Goal: Task Accomplishment & Management: Manage account settings

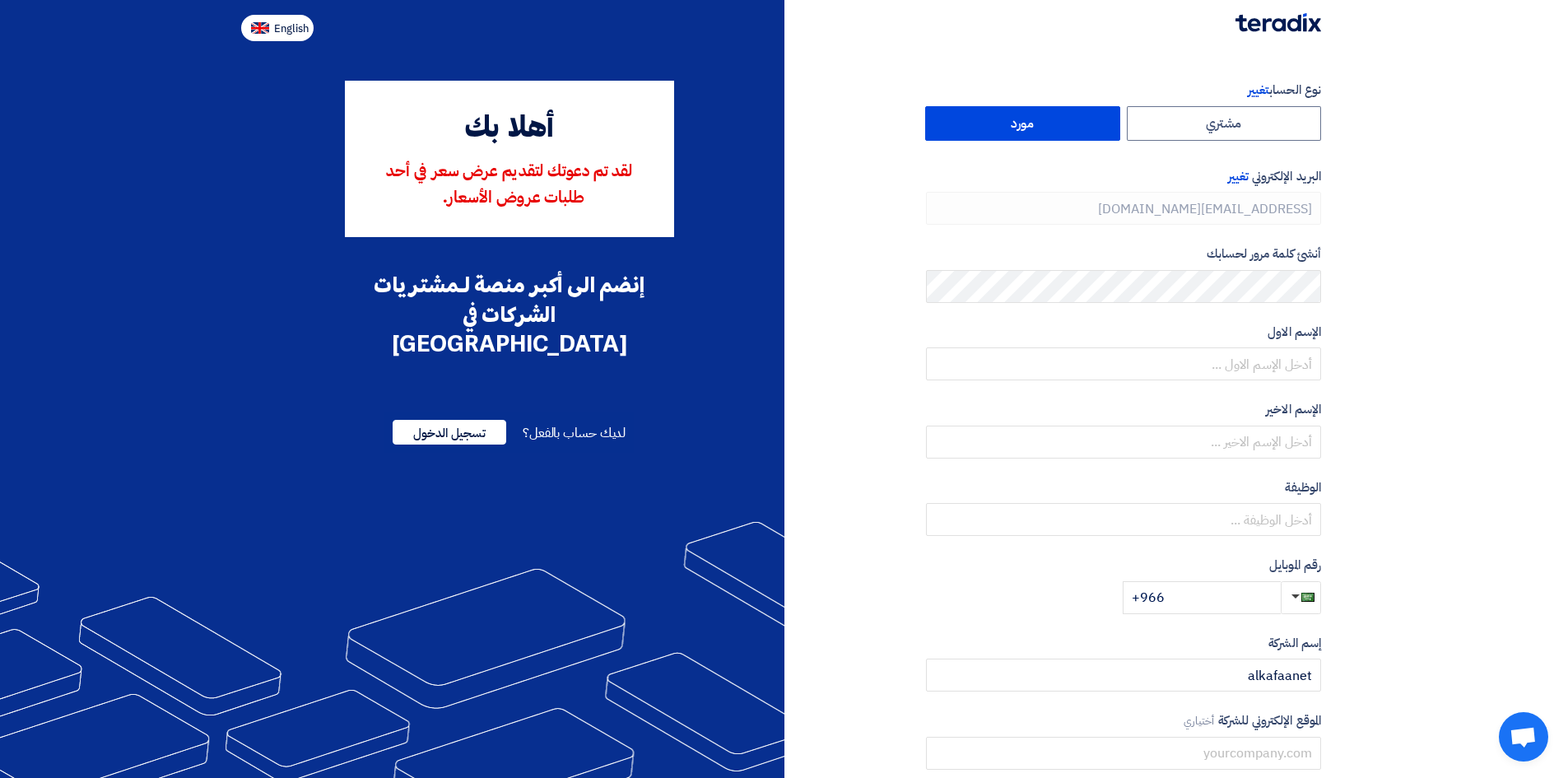
click at [286, 19] on button "English" at bounding box center [277, 29] width 72 height 27
type input "Register"
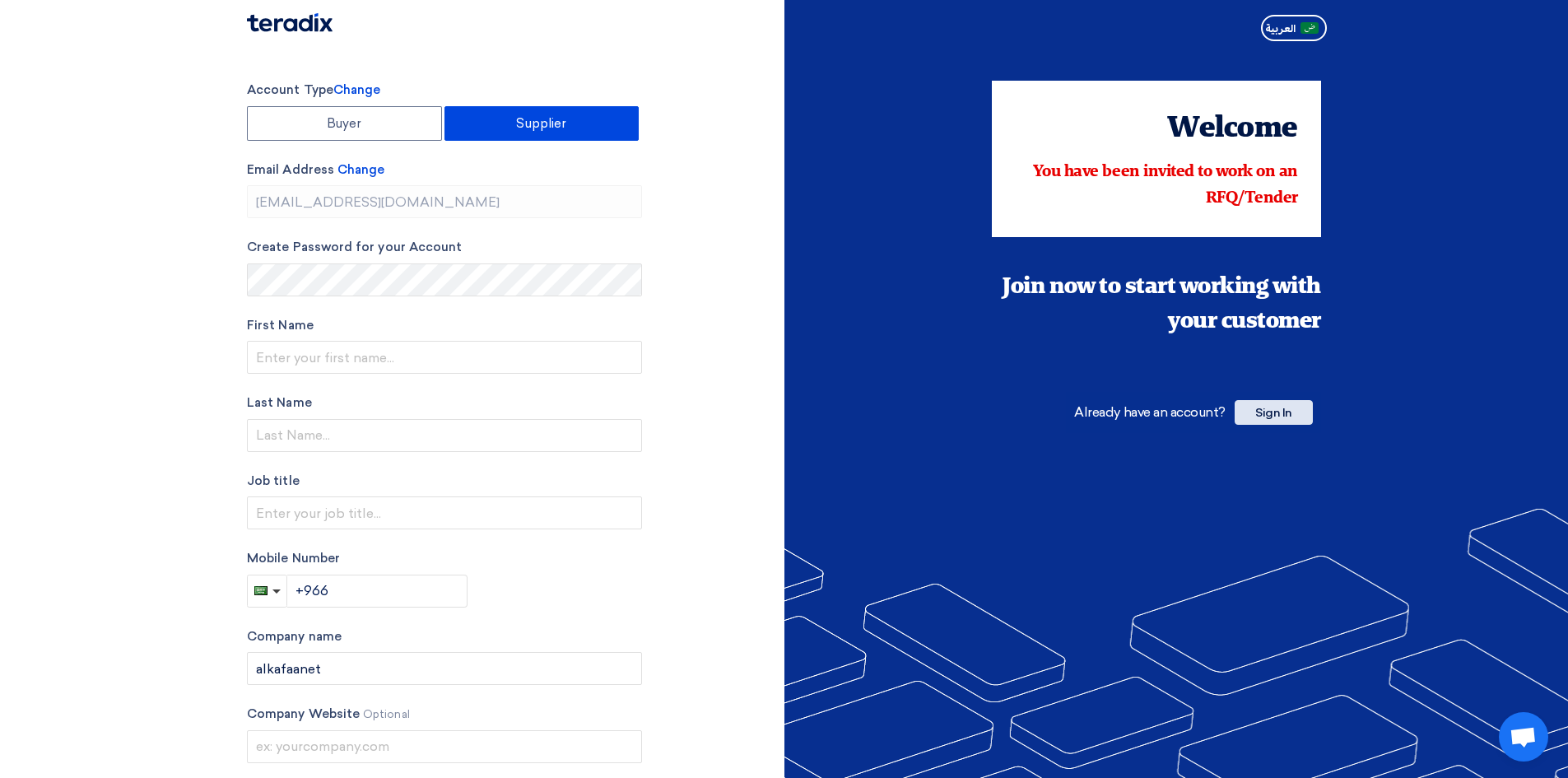
click at [1285, 412] on span "Sign In" at bounding box center [1274, 412] width 78 height 25
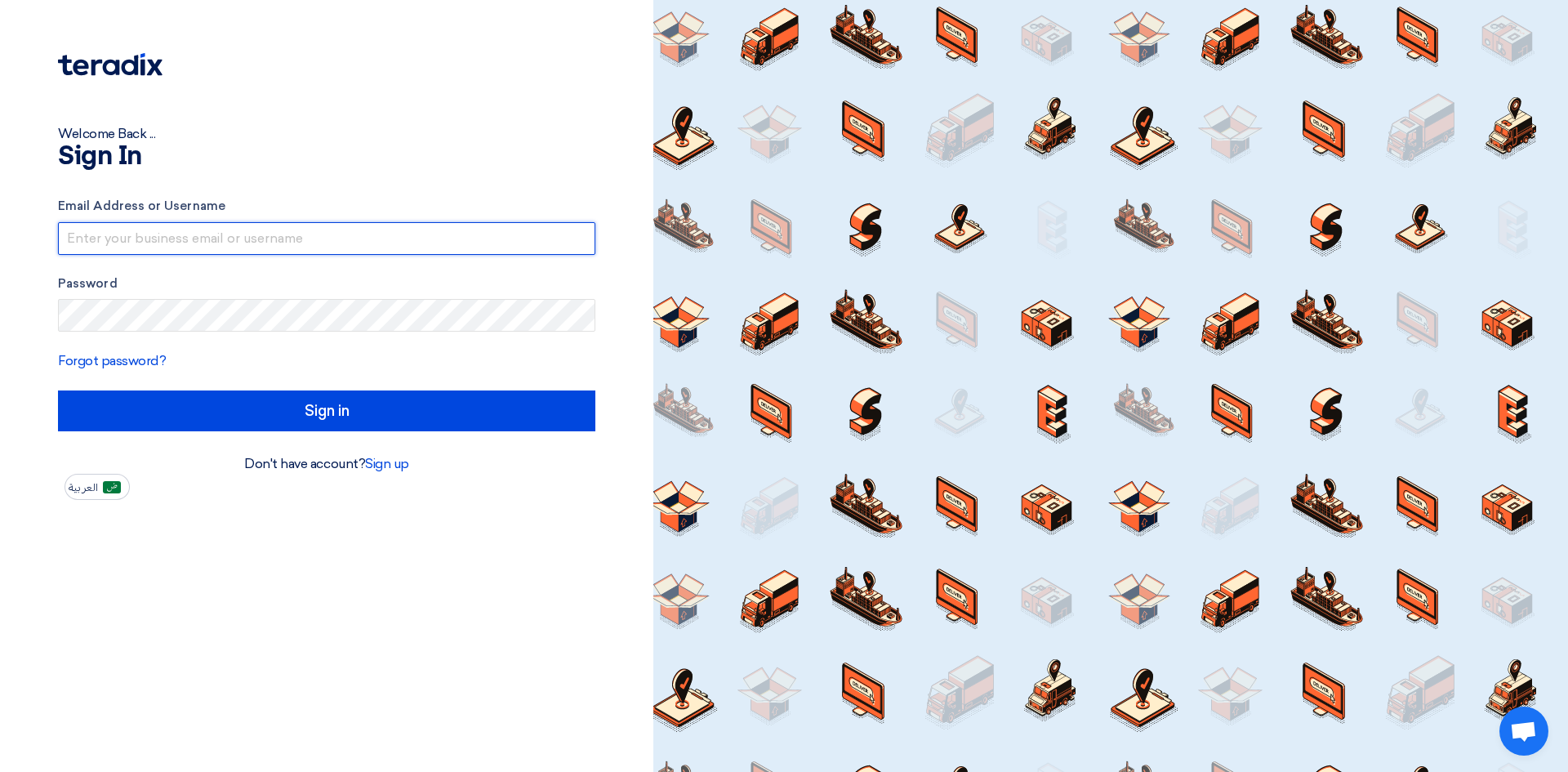
click at [301, 230] on input "text" at bounding box center [326, 238] width 537 height 33
type input "[EMAIL_ADDRESS][DOMAIN_NAME]"
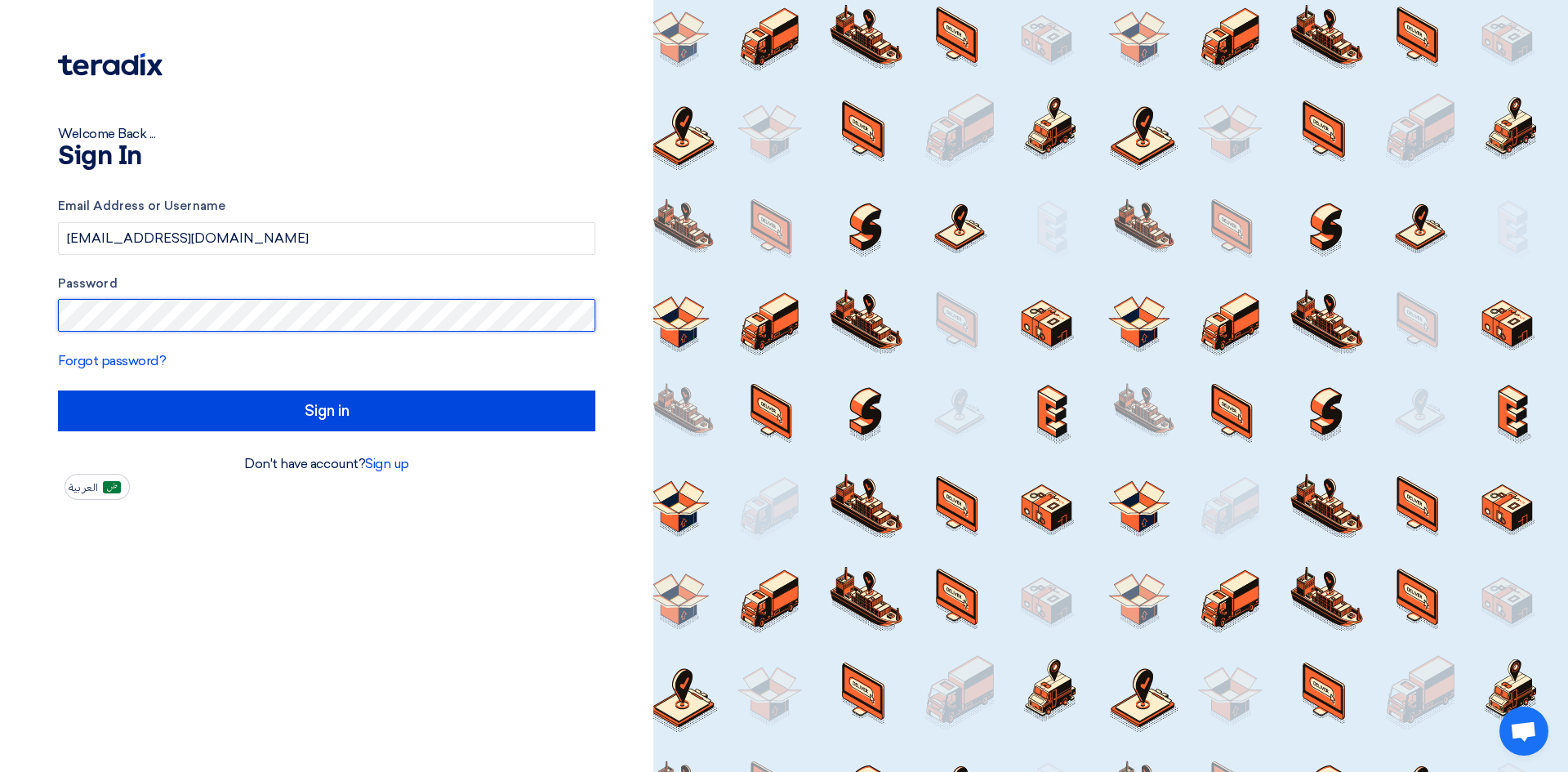
click at [58, 390] on input "Sign in" at bounding box center [326, 410] width 537 height 41
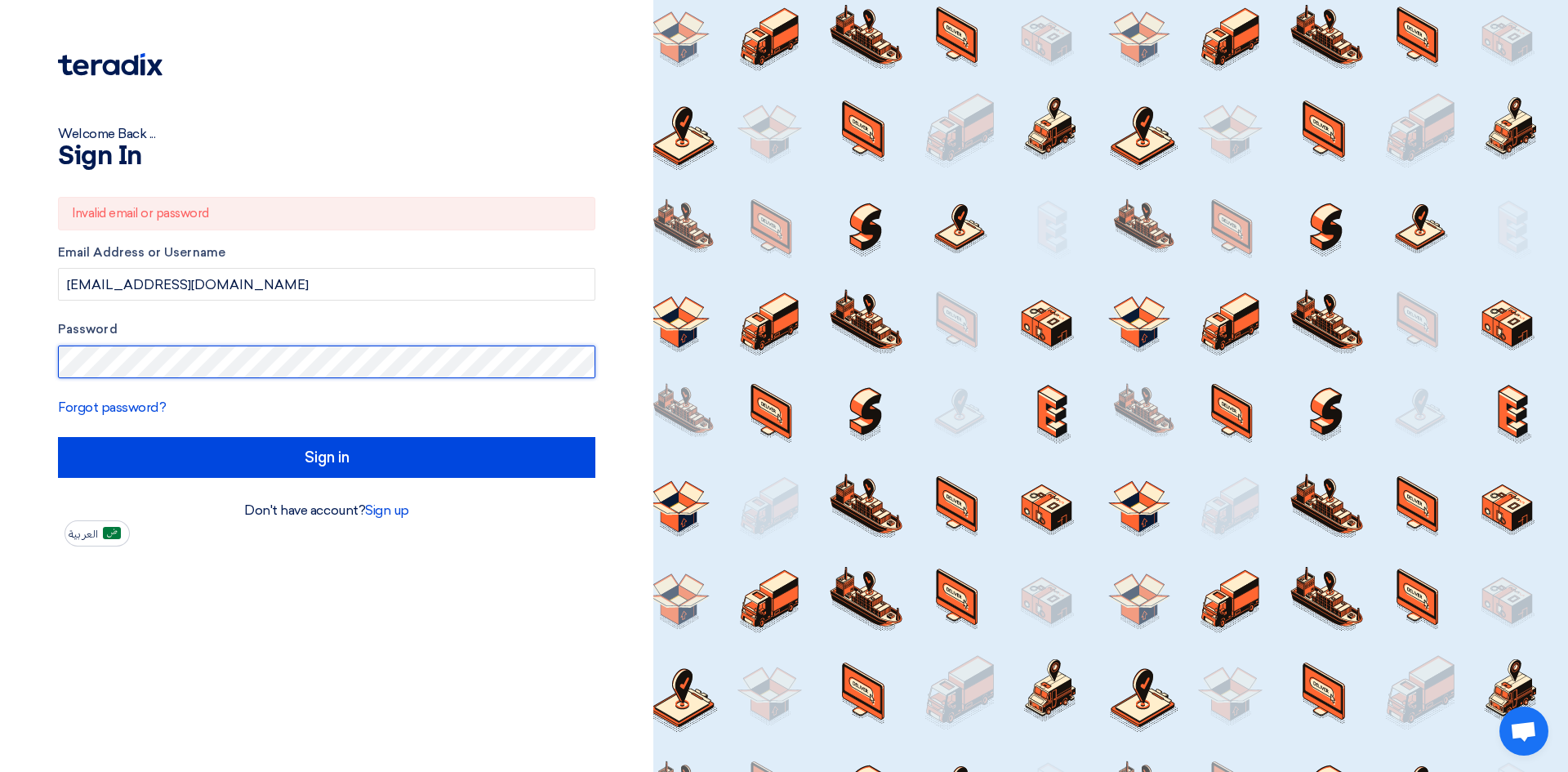
click at [0, 355] on div "Welcome Back ... Sign In Invalid email or password Email Address or Username [E…" at bounding box center [327, 386] width 654 height 772
click at [58, 437] on input "Sign in" at bounding box center [326, 457] width 537 height 41
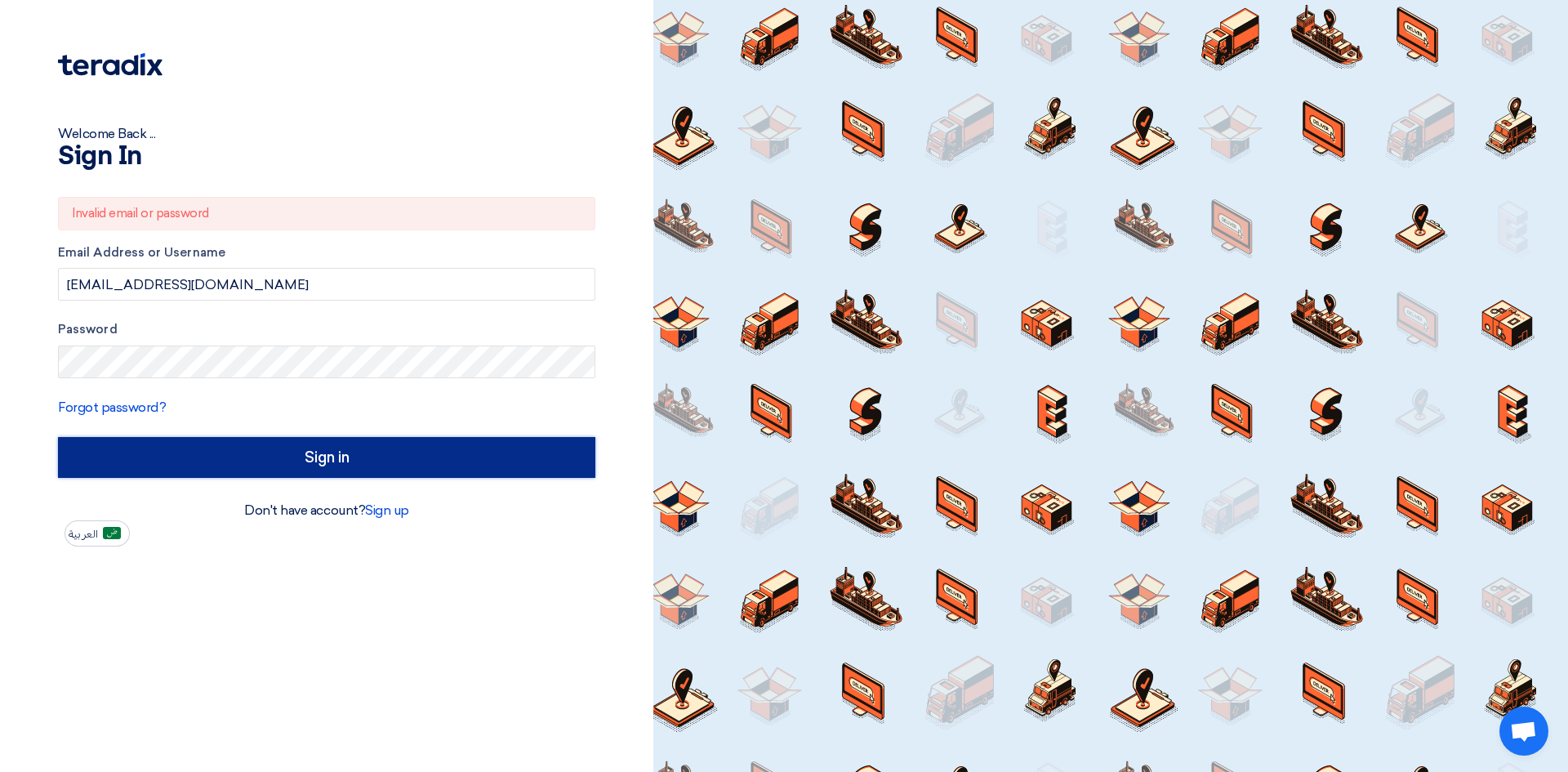
click at [284, 455] on input "Sign in" at bounding box center [326, 457] width 537 height 41
click at [350, 462] on input "Sign in" at bounding box center [326, 457] width 537 height 41
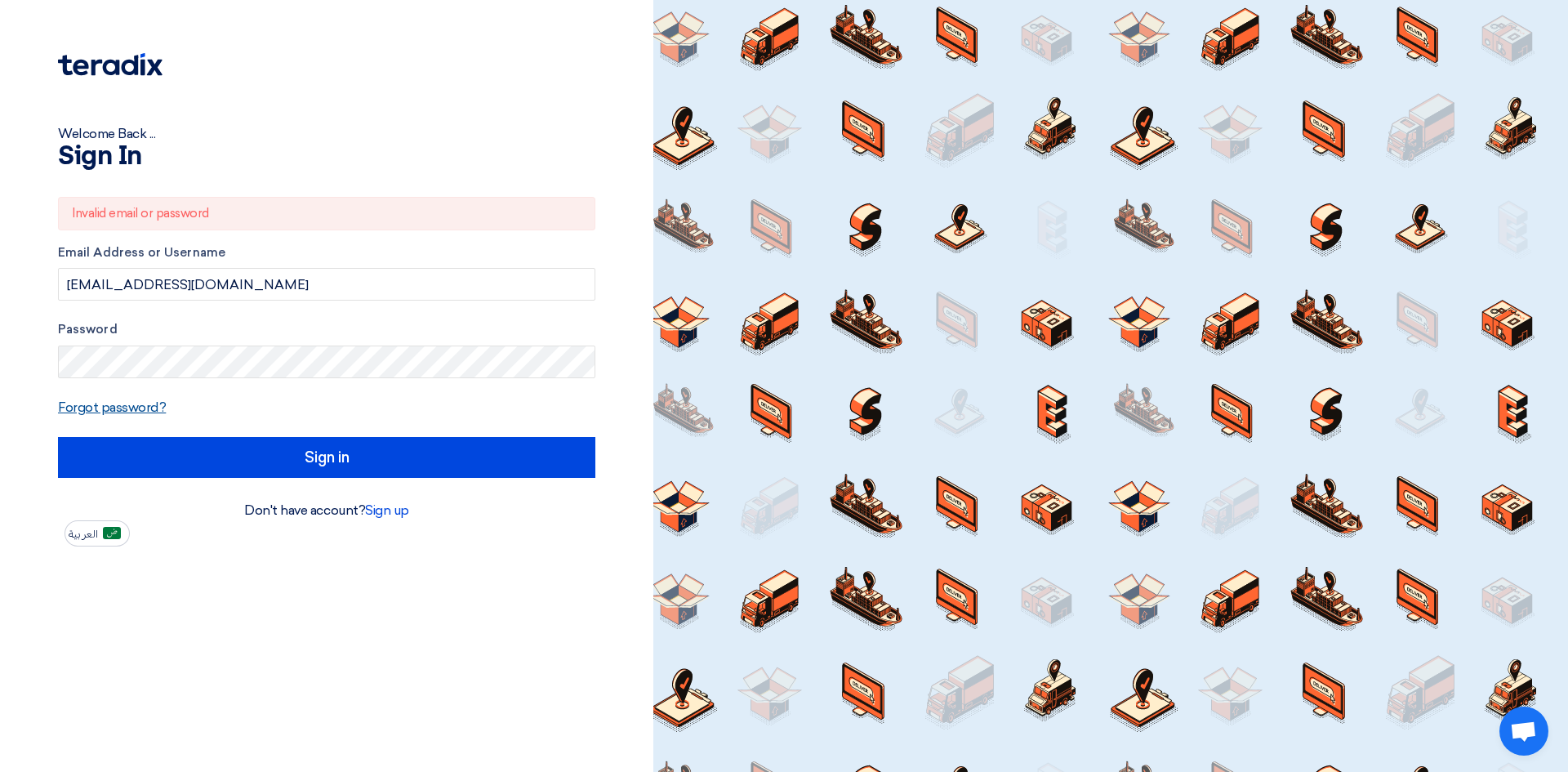
click at [138, 403] on link "Forgot password?" at bounding box center [111, 407] width 108 height 15
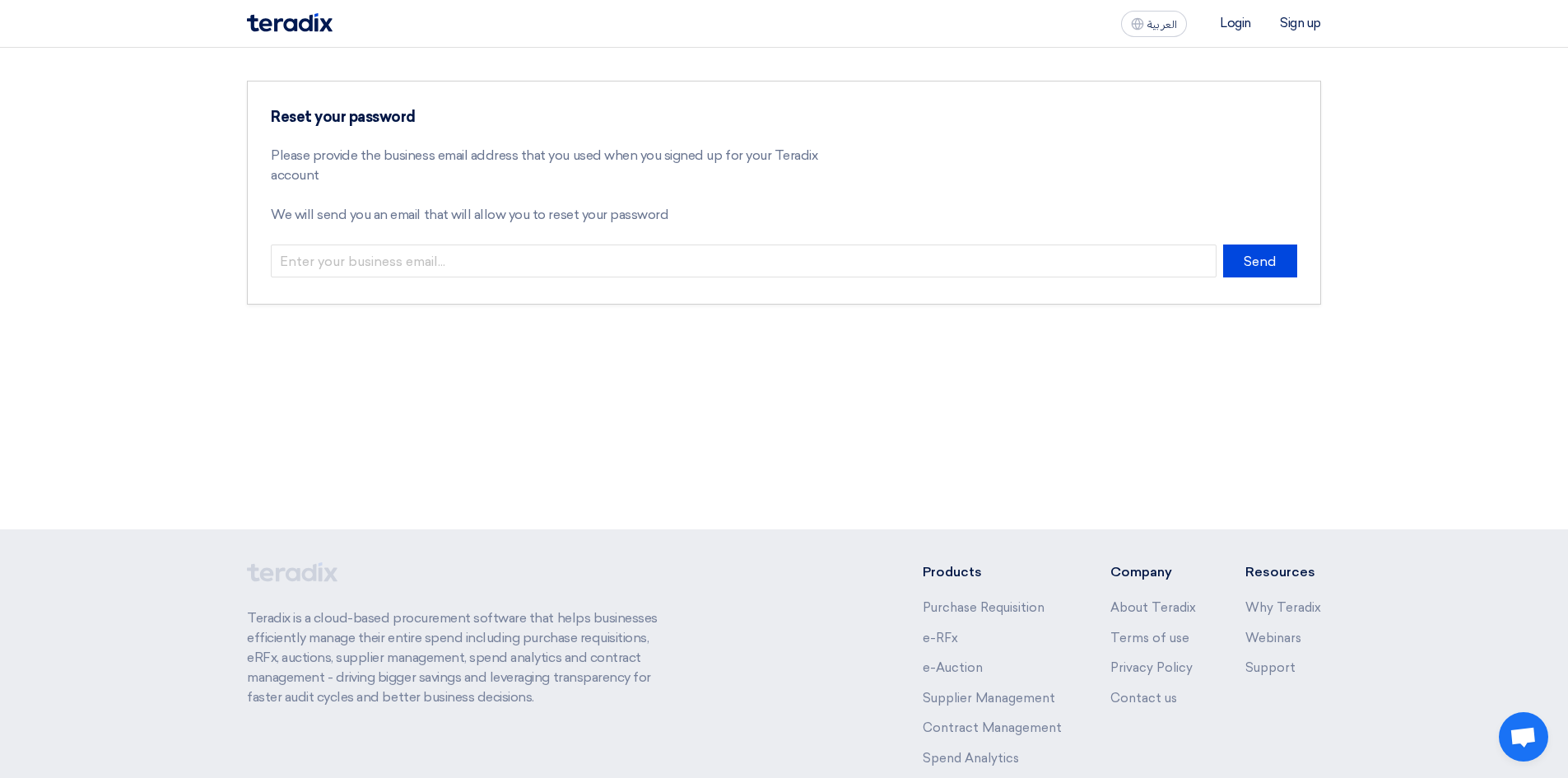
click at [498, 243] on div "Reset your password Please provide the business email address that you used whe…" at bounding box center [552, 176] width 565 height 137
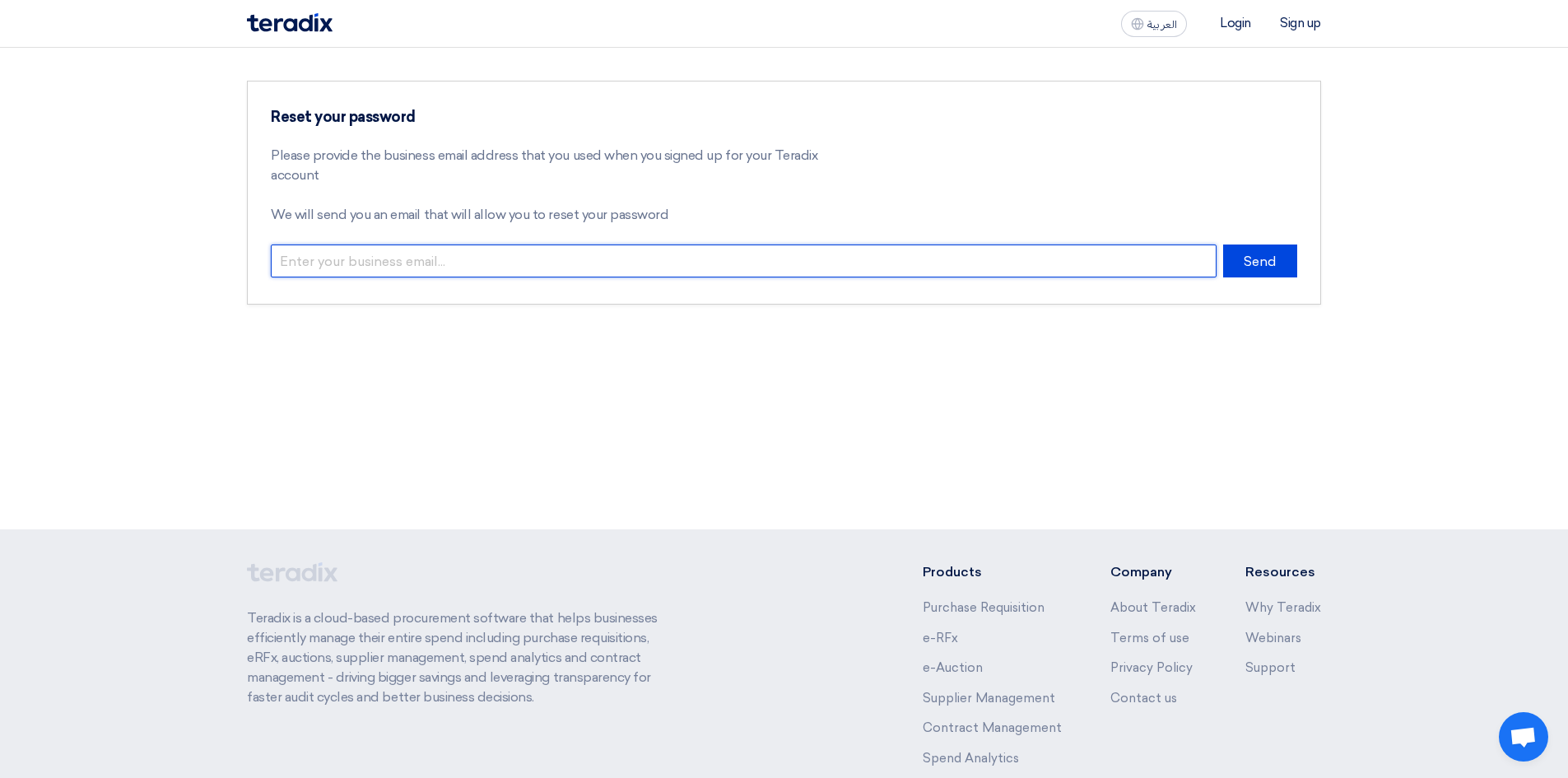
click at [498, 253] on input "email" at bounding box center [743, 261] width 945 height 33
type input "[EMAIL_ADDRESS][DOMAIN_NAME]"
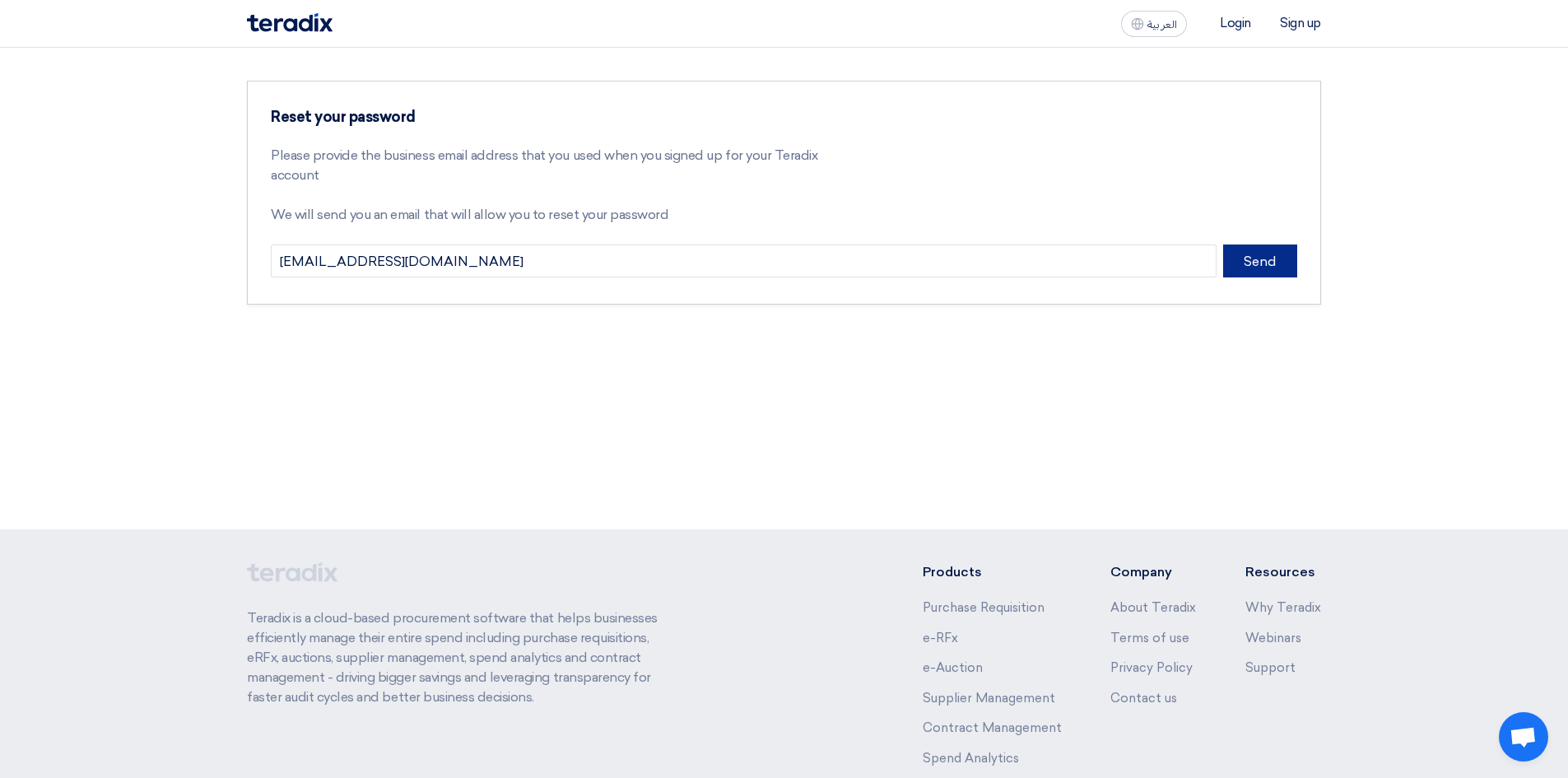
click at [1248, 263] on button "Send" at bounding box center [1260, 261] width 74 height 33
click at [1260, 265] on button "Send" at bounding box center [1260, 261] width 74 height 33
click at [1295, 17] on li "Sign up" at bounding box center [1300, 23] width 41 height 15
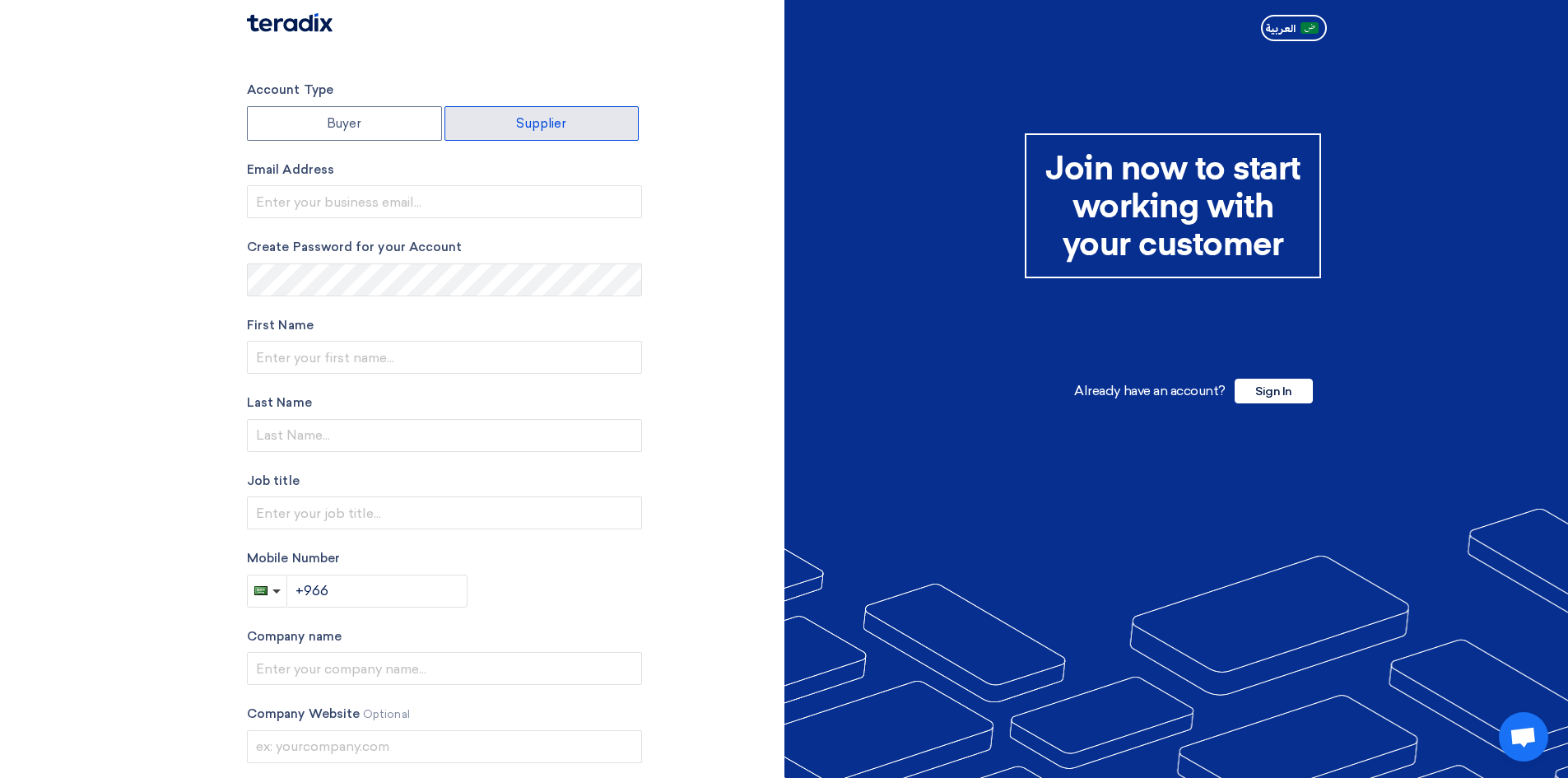
click at [515, 123] on label "Supplier" at bounding box center [542, 124] width 195 height 34
click at [515, 123] on input "Supplier" at bounding box center [542, 123] width 193 height 33
radio input "true"
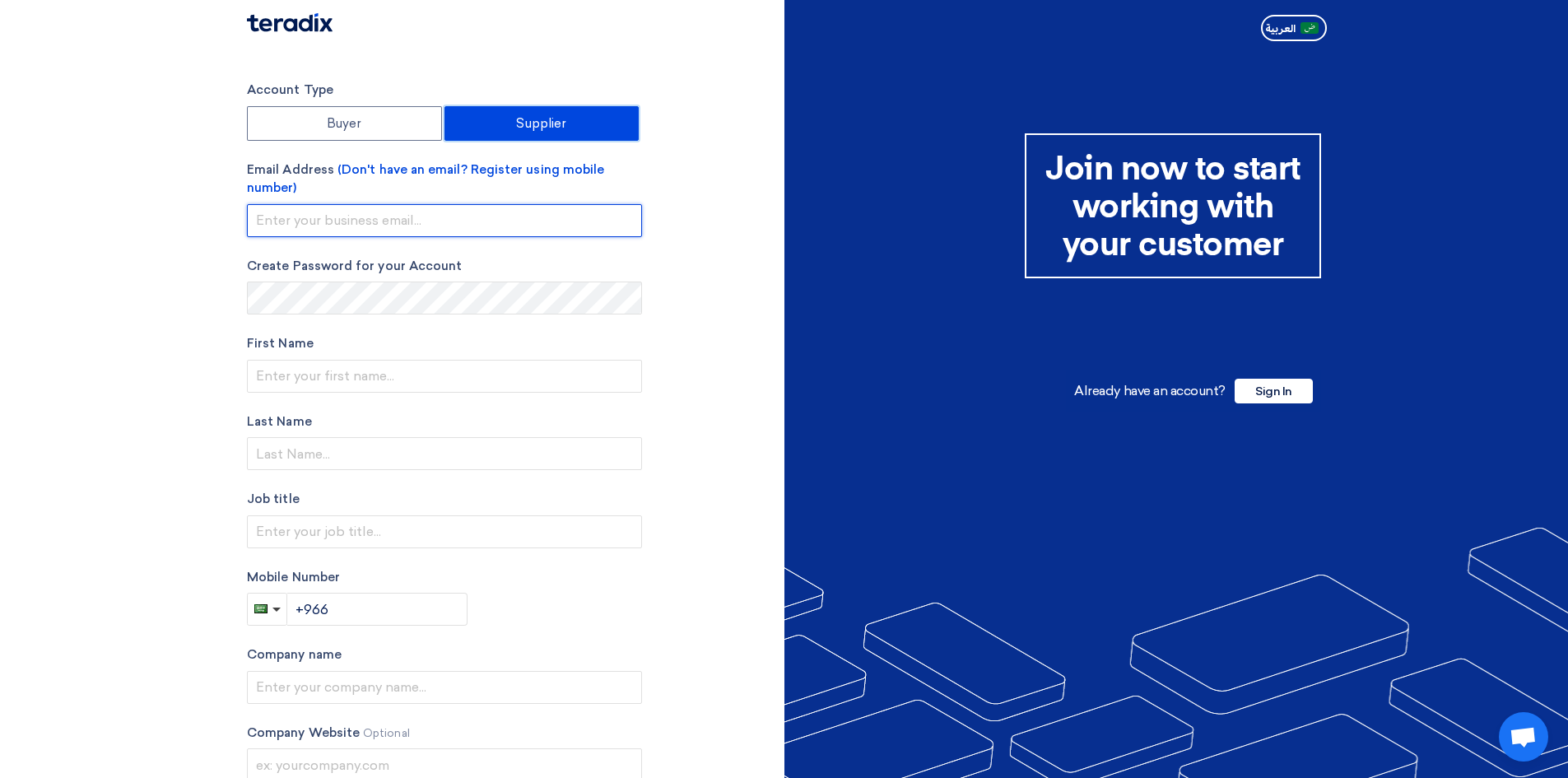
click at [417, 222] on input "email" at bounding box center [444, 220] width 395 height 33
type input "[EMAIL_ADDRESS][DOMAIN_NAME]"
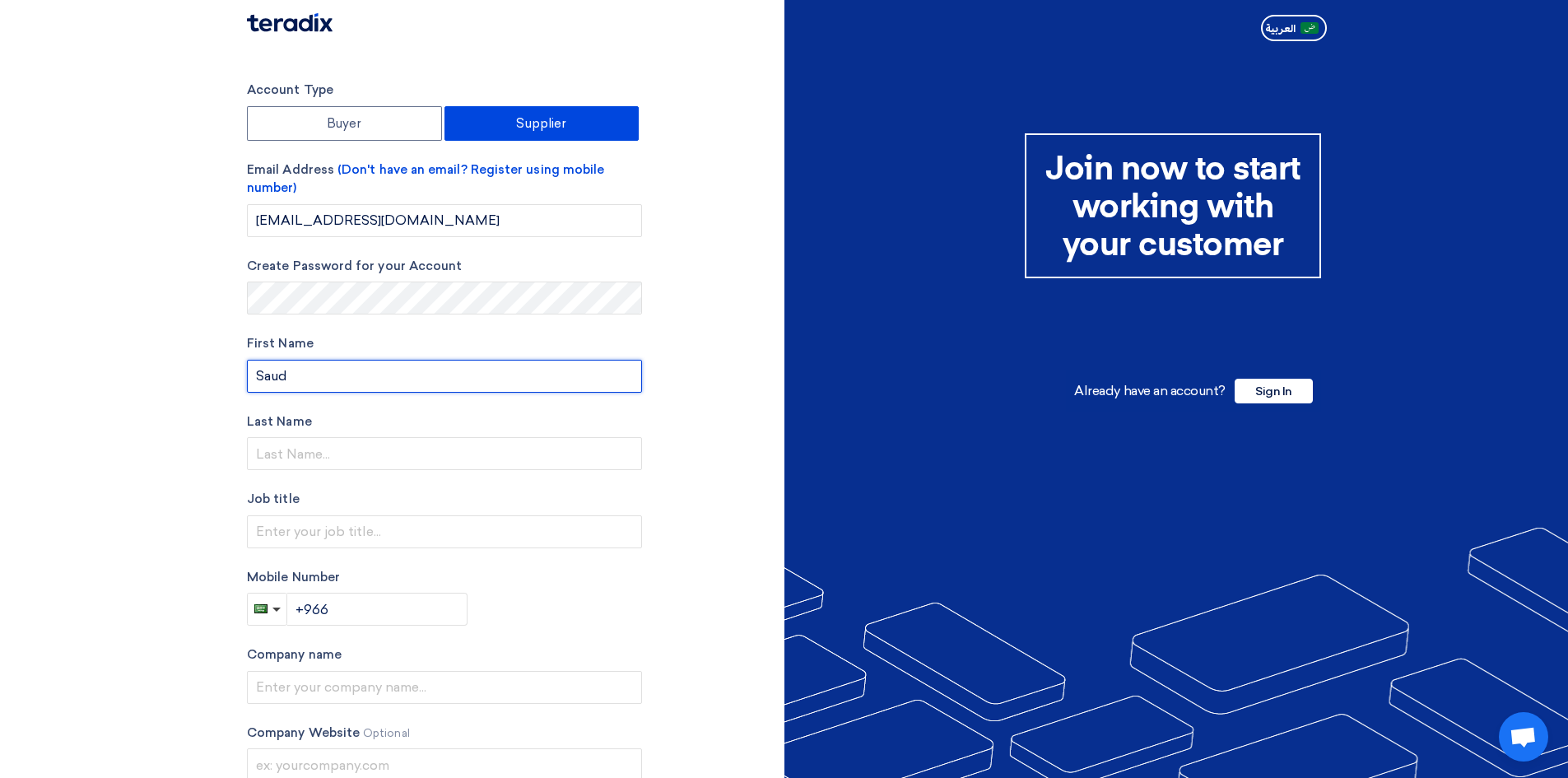
type input "Saud"
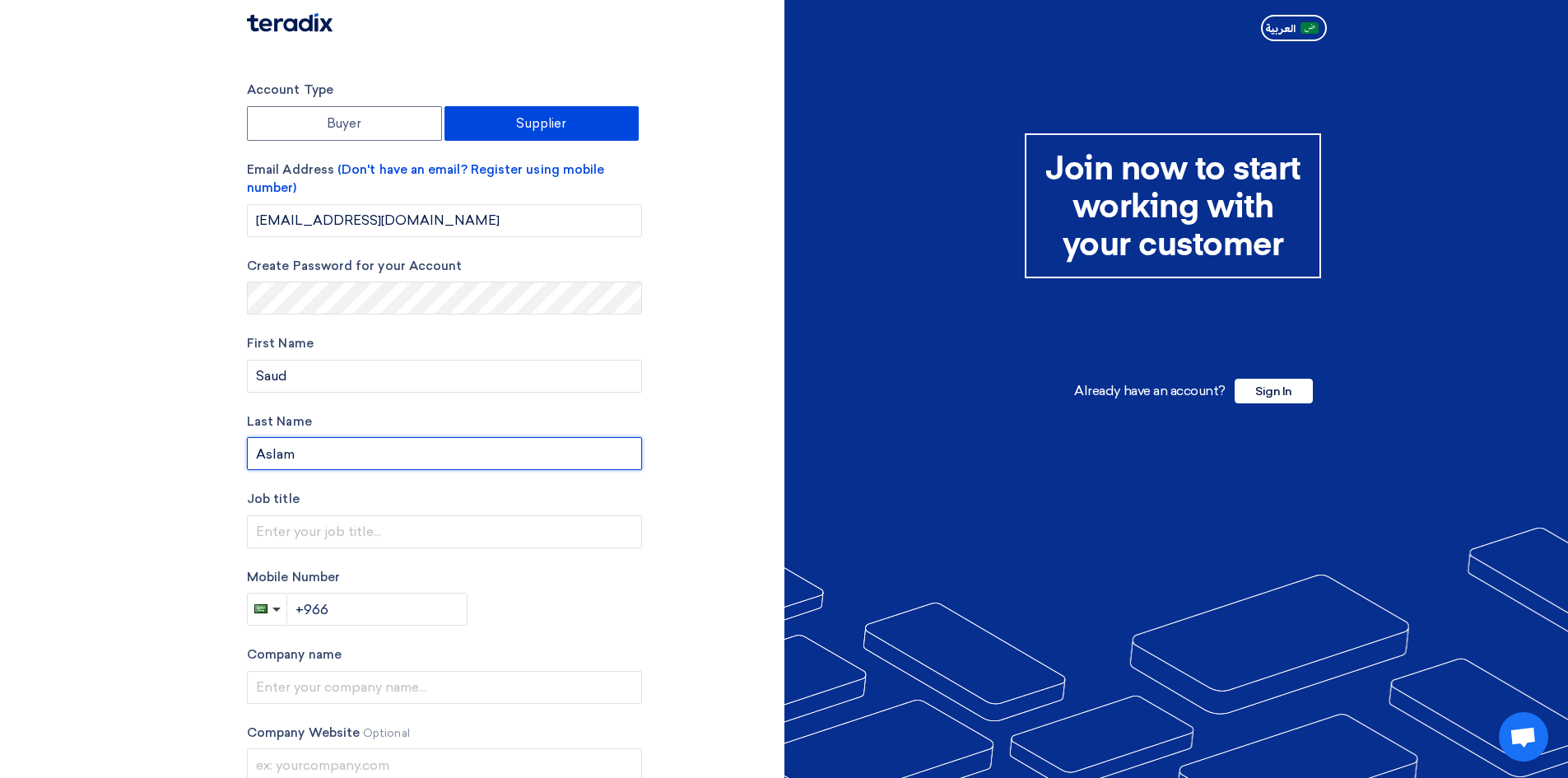
type input "Aslam"
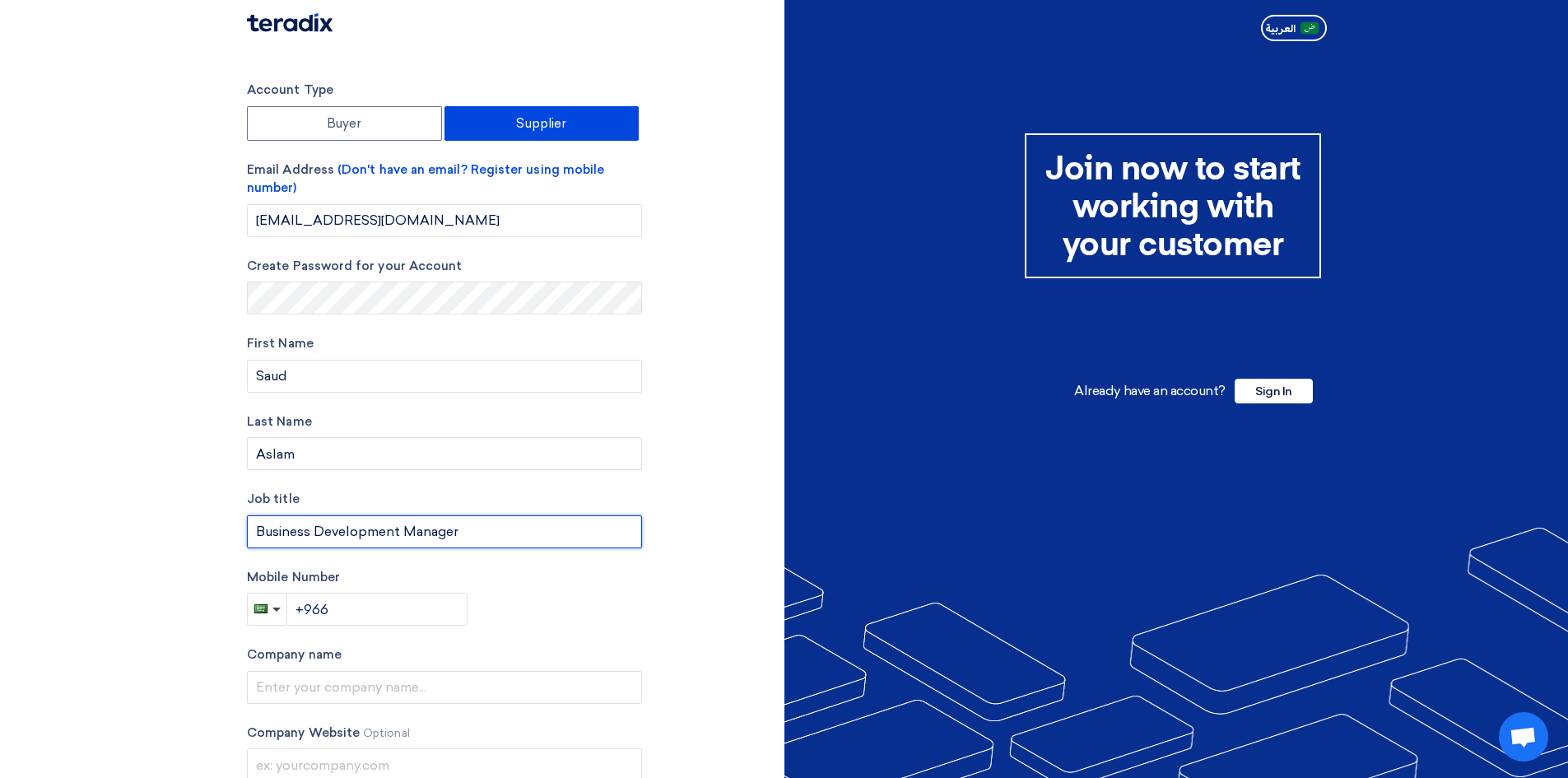
type input "Business Development Manager"
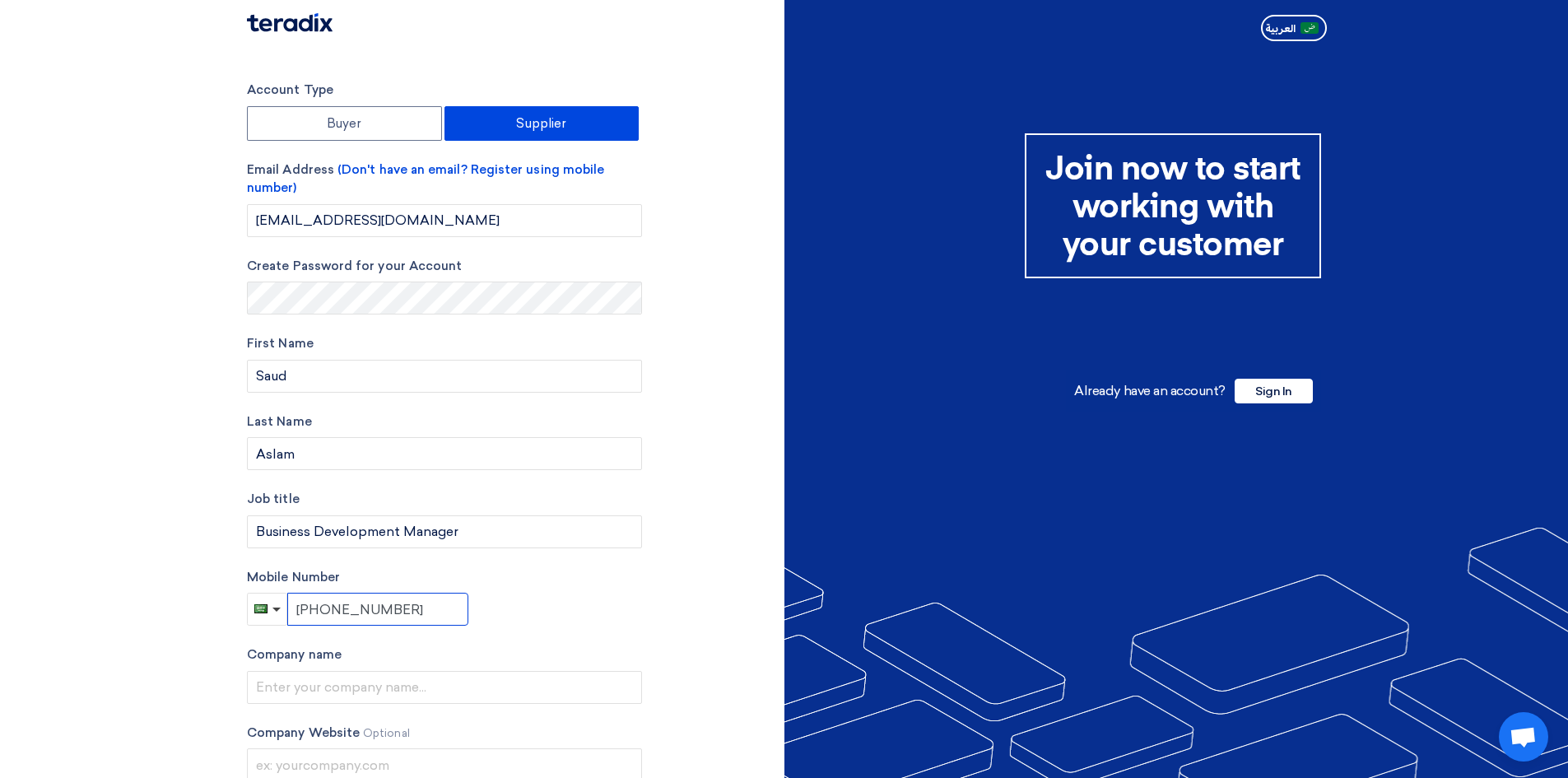
type input "[PHONE_NUMBER]"
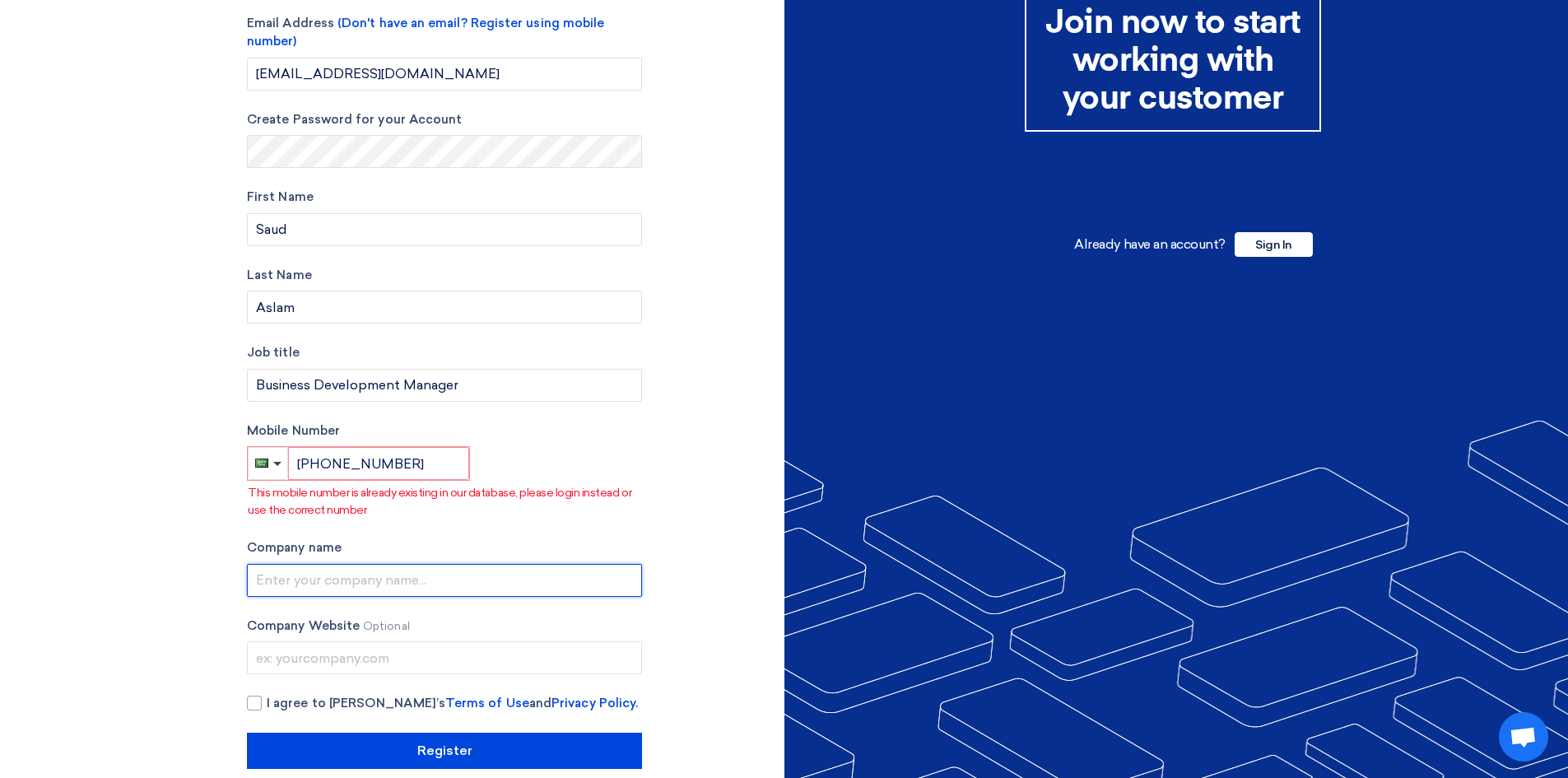
scroll to position [170, 0]
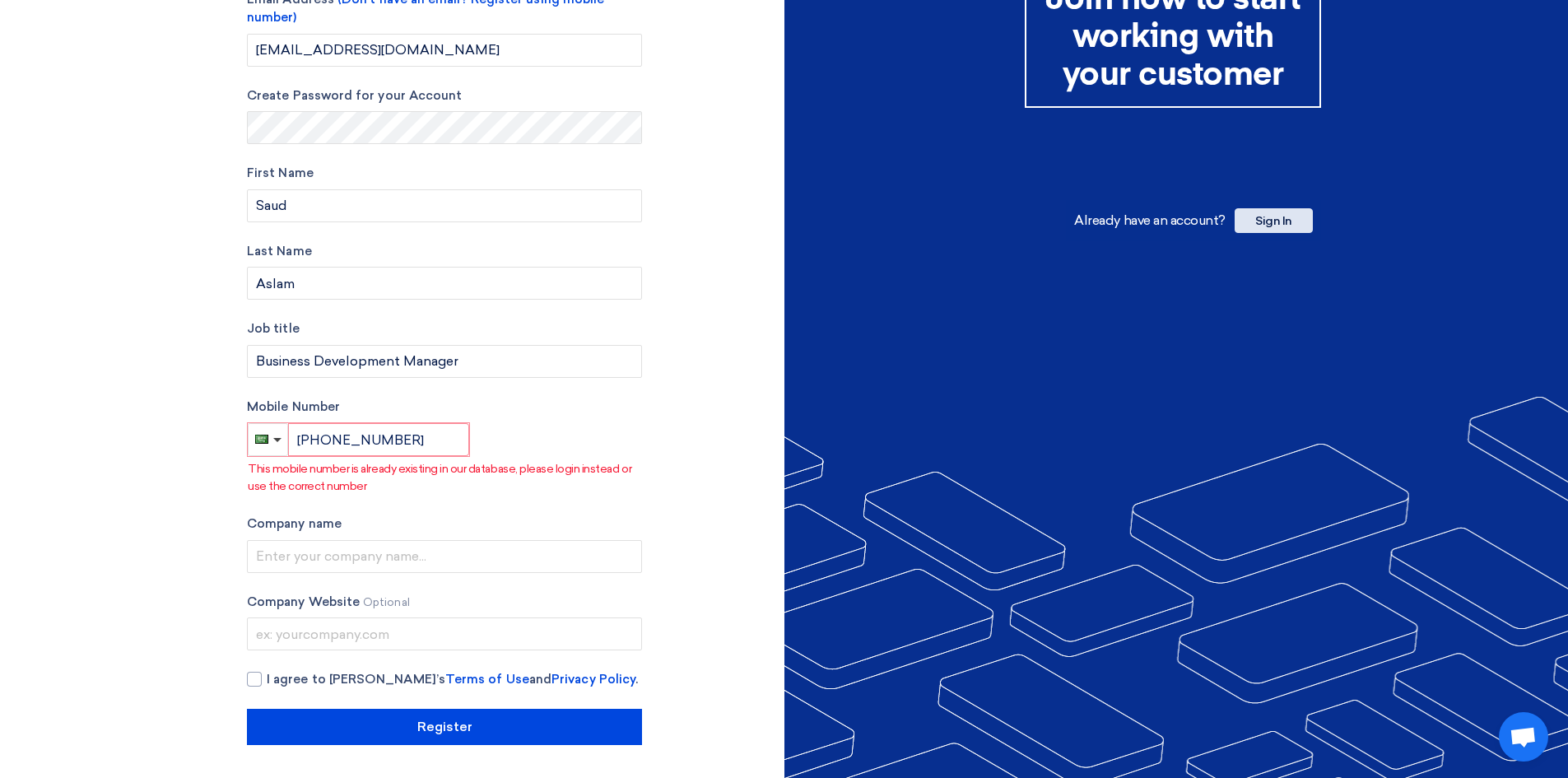
click at [1270, 228] on span "Sign In" at bounding box center [1274, 221] width 78 height 25
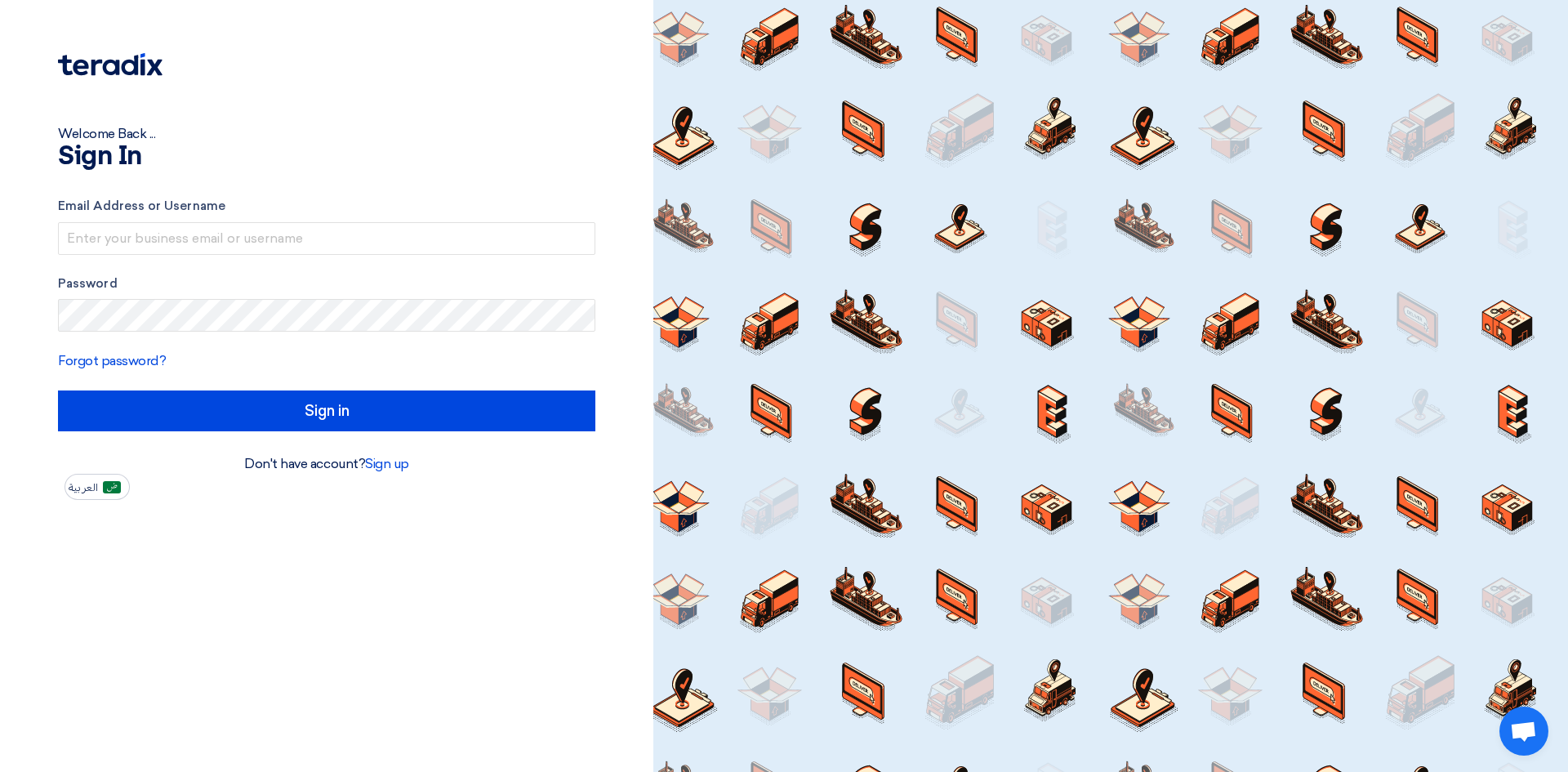
drag, startPoint x: 1065, startPoint y: 295, endPoint x: 1056, endPoint y: 295, distance: 9.0
click at [1065, 295] on div at bounding box center [1111, 386] width 914 height 772
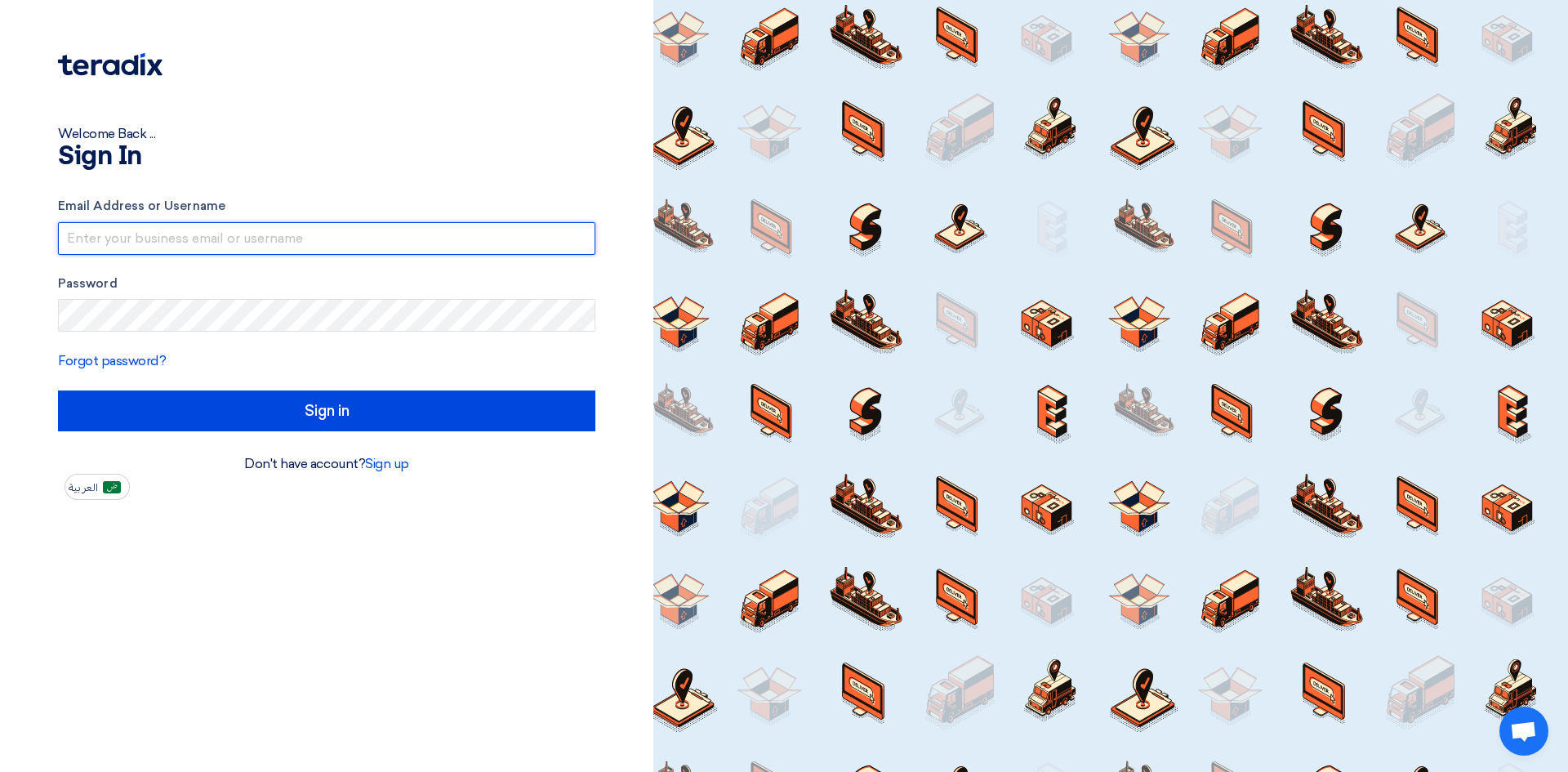
click at [180, 231] on input "text" at bounding box center [326, 238] width 537 height 33
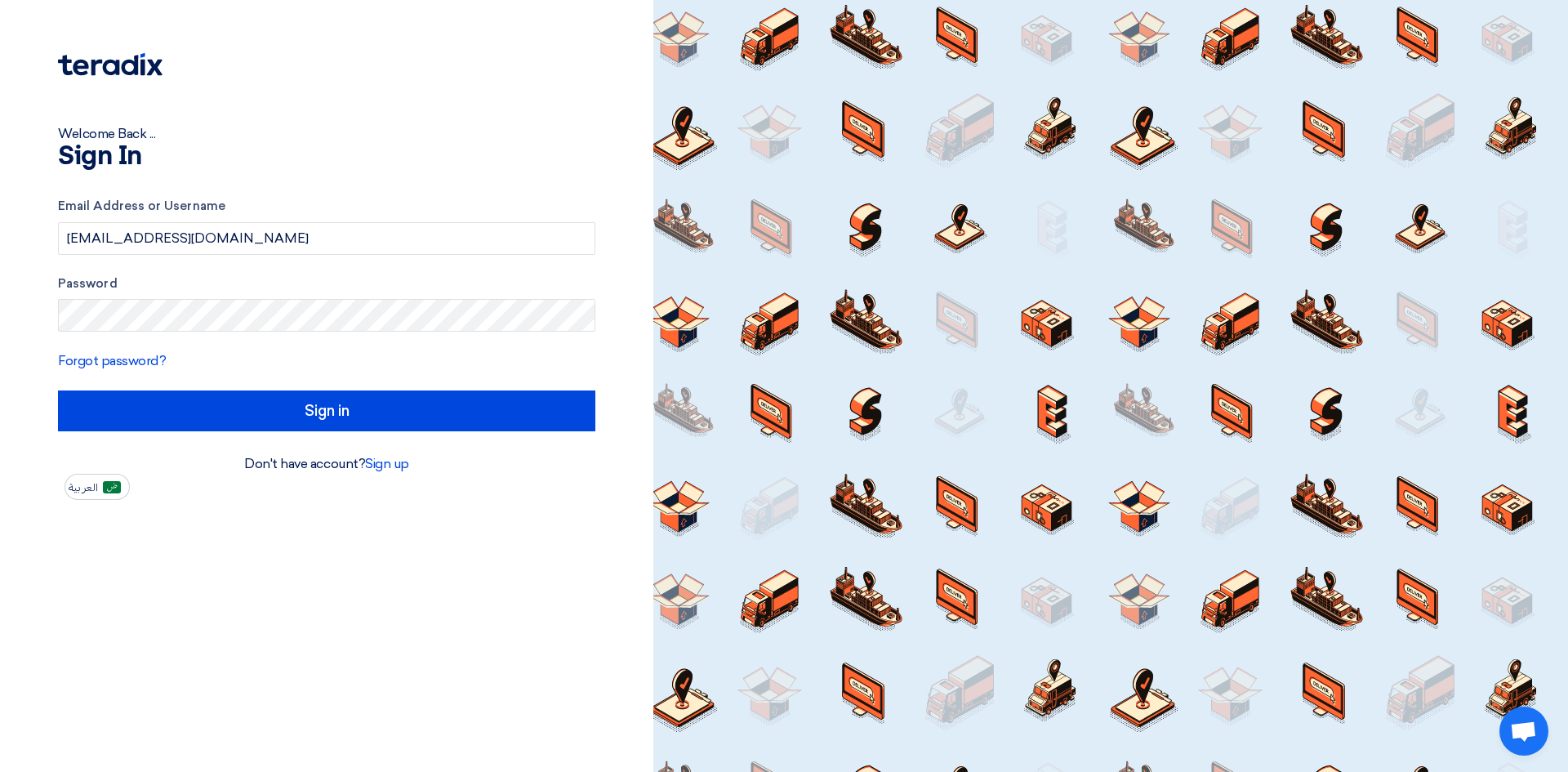
click at [205, 218] on div "Email Address or Username [EMAIL_ADDRESS][DOMAIN_NAME]" at bounding box center [326, 225] width 537 height 58
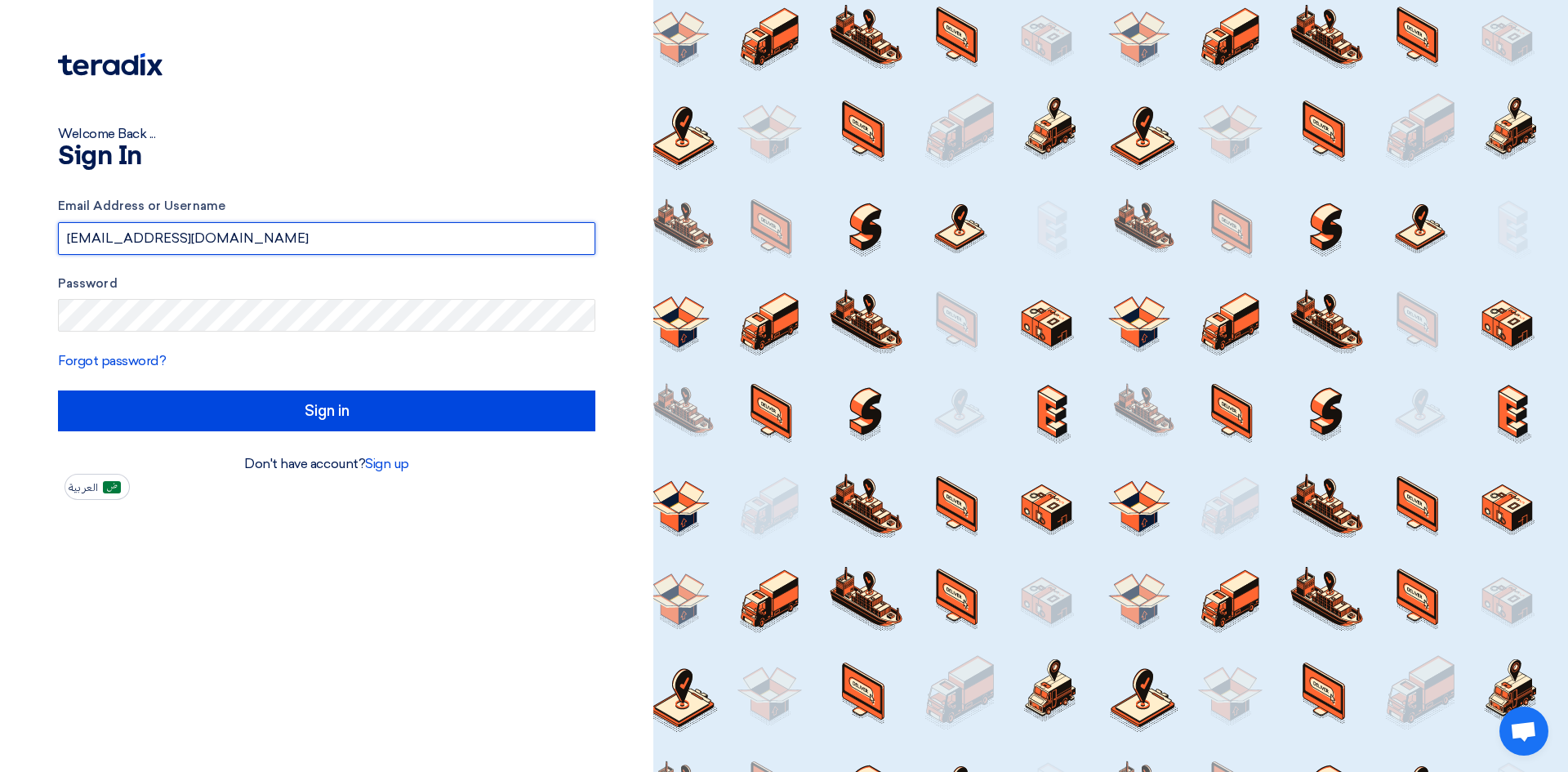
drag, startPoint x: 252, startPoint y: 232, endPoint x: 12, endPoint y: 242, distance: 240.2
click at [0, 242] on div "Welcome Back ... Sign In Email Address or Username [EMAIL_ADDRESS][DOMAIN_NAME]…" at bounding box center [327, 386] width 654 height 772
type input "\"
click at [182, 232] on input "text" at bounding box center [326, 238] width 537 height 33
type input "a"
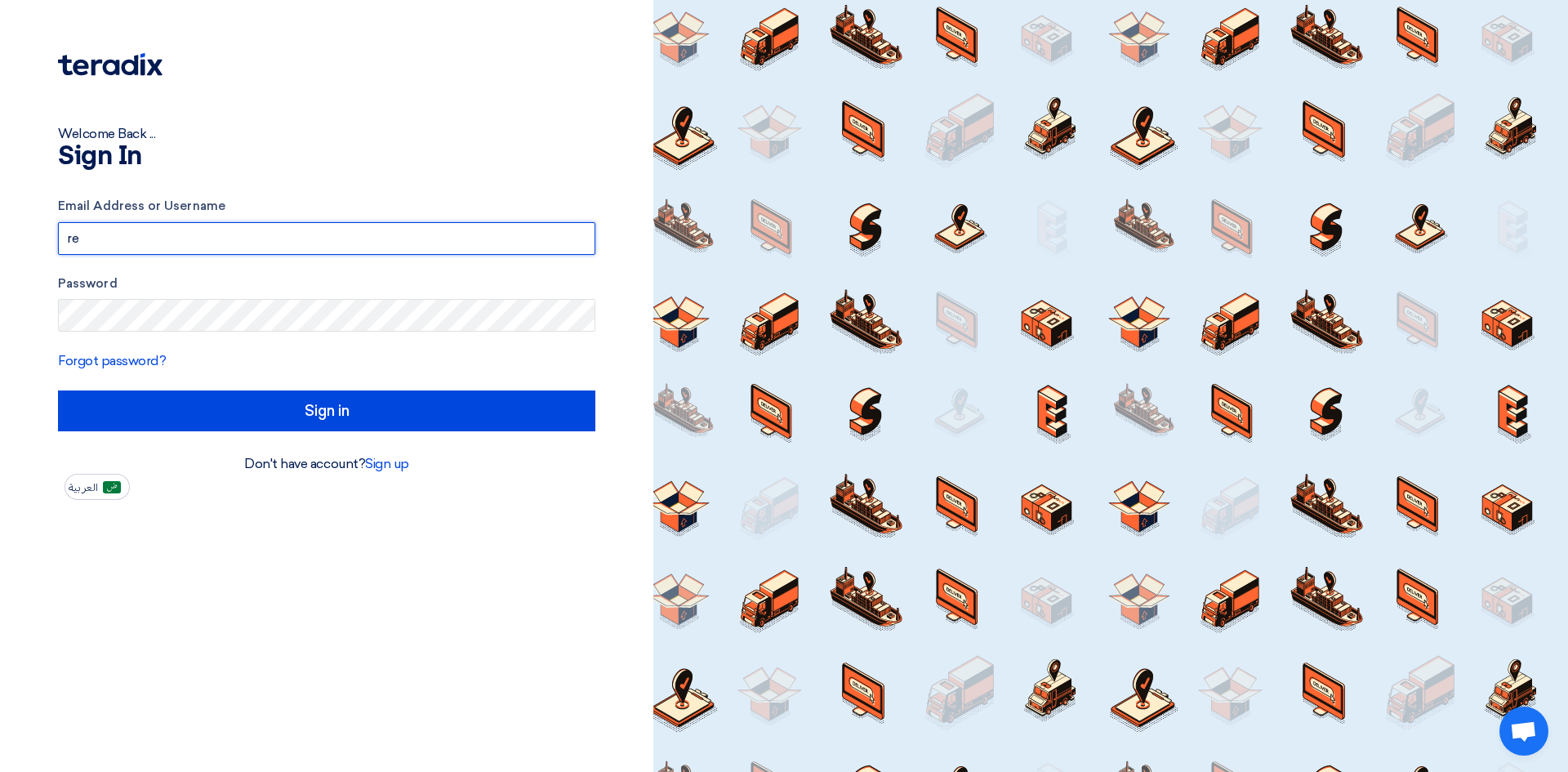
type input "r"
type input "[EMAIL_ADDRESS][DOMAIN_NAME]"
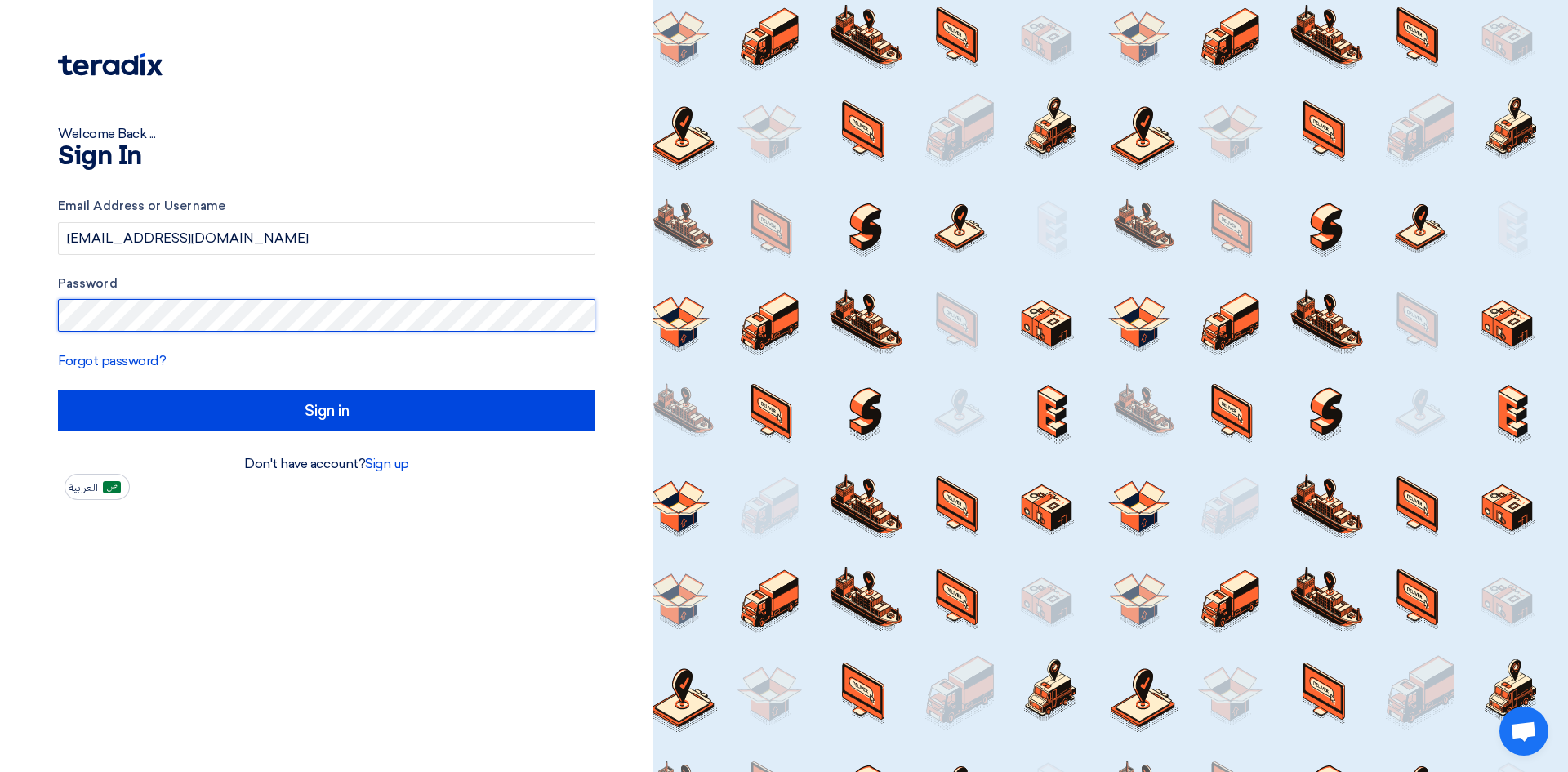
click at [58, 390] on input "Sign in" at bounding box center [326, 410] width 537 height 41
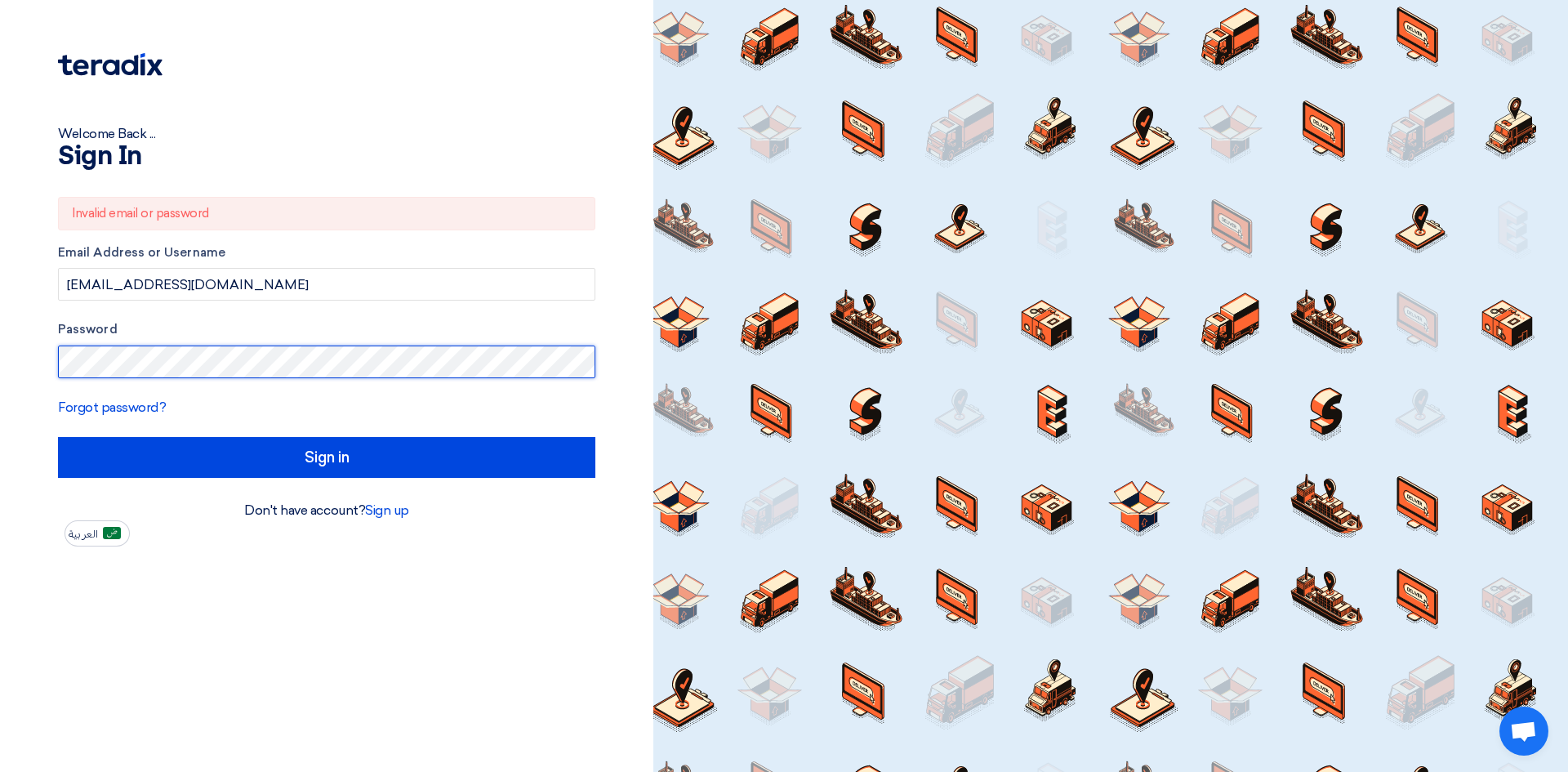
click at [58, 437] on input "Sign in" at bounding box center [326, 457] width 537 height 41
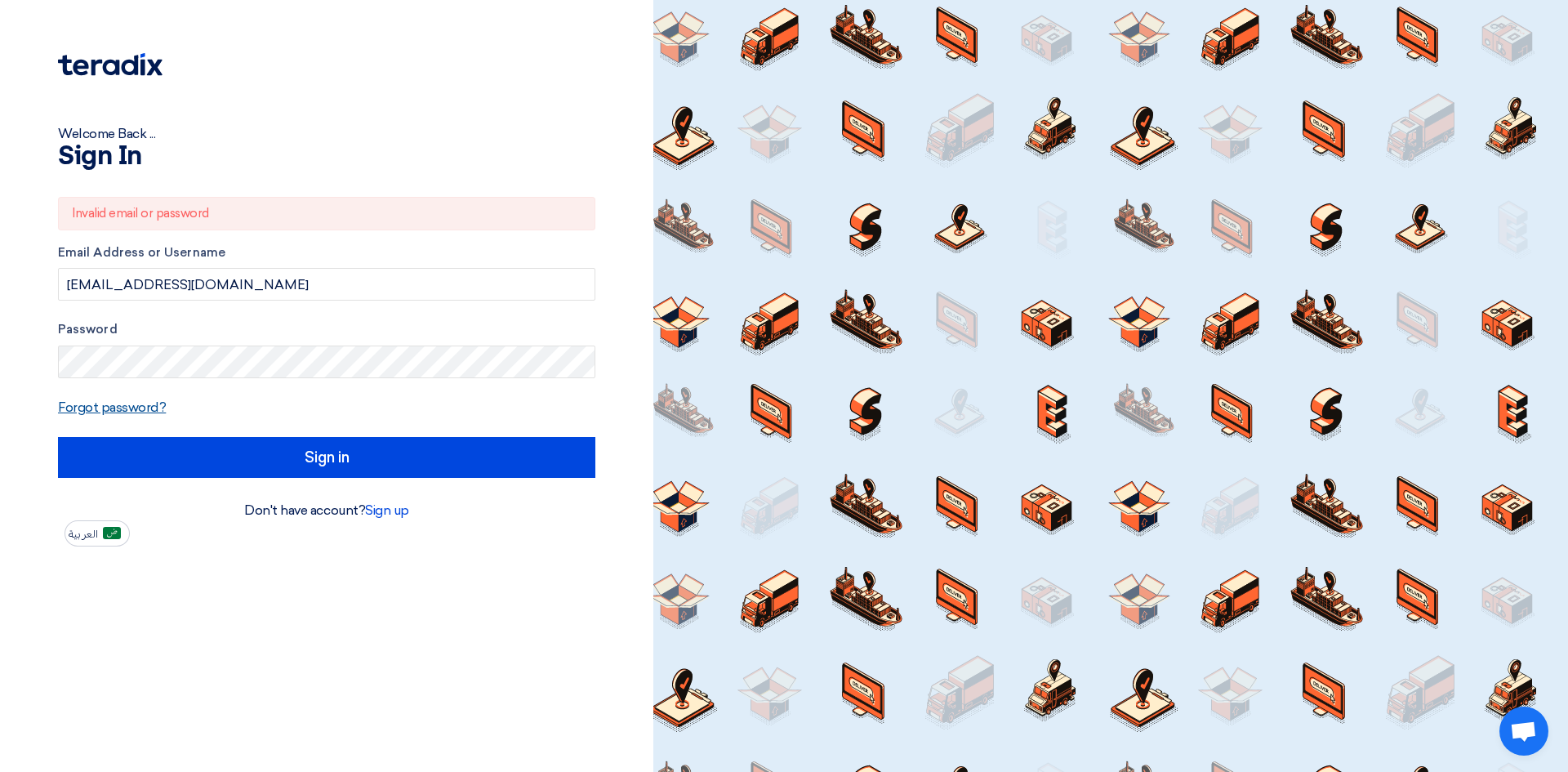
click at [116, 408] on link "Forgot password?" at bounding box center [111, 407] width 108 height 15
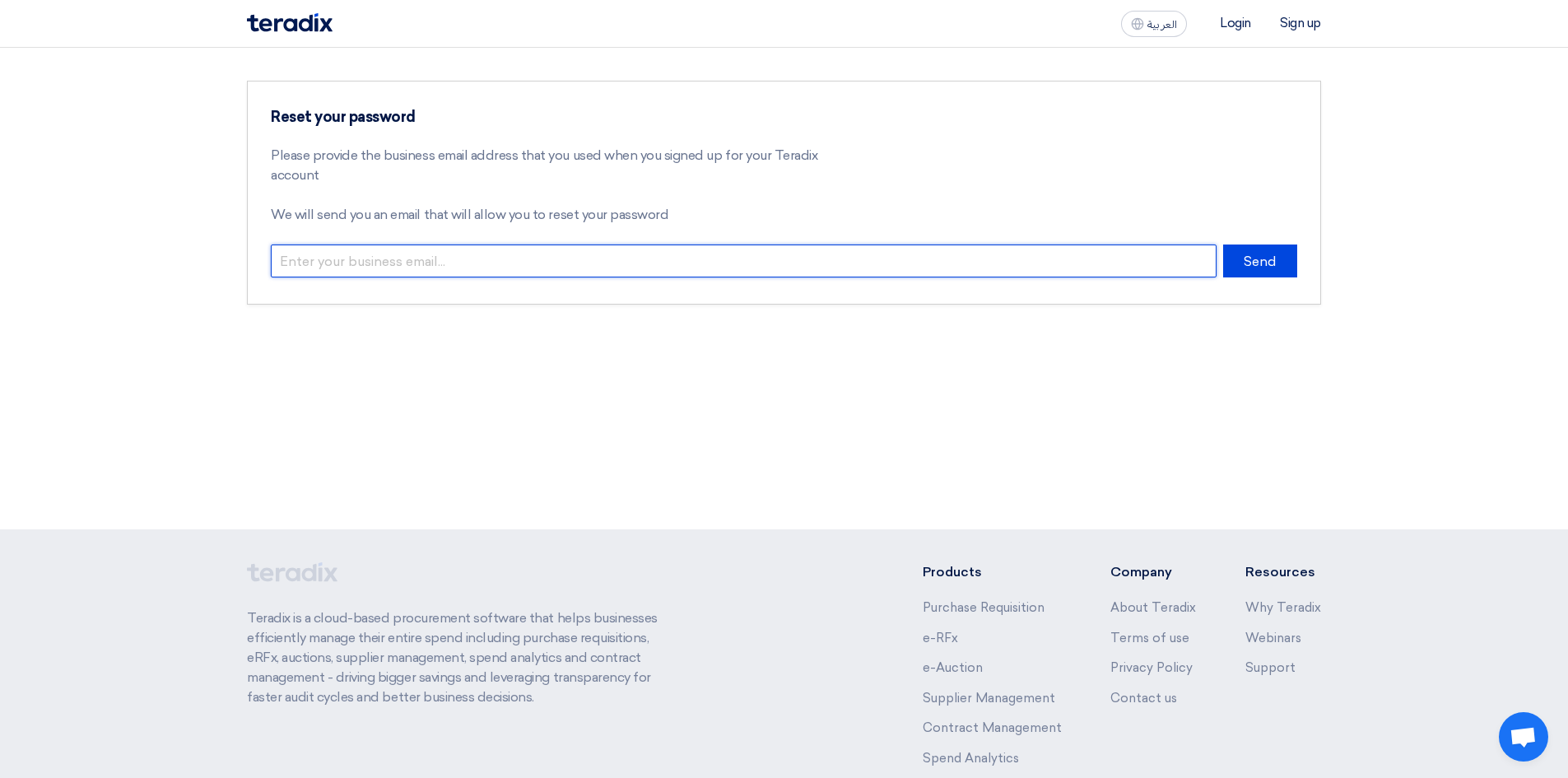
click at [942, 247] on input "email" at bounding box center [743, 261] width 945 height 33
type input "[EMAIL_ADDRESS][DOMAIN_NAME]"
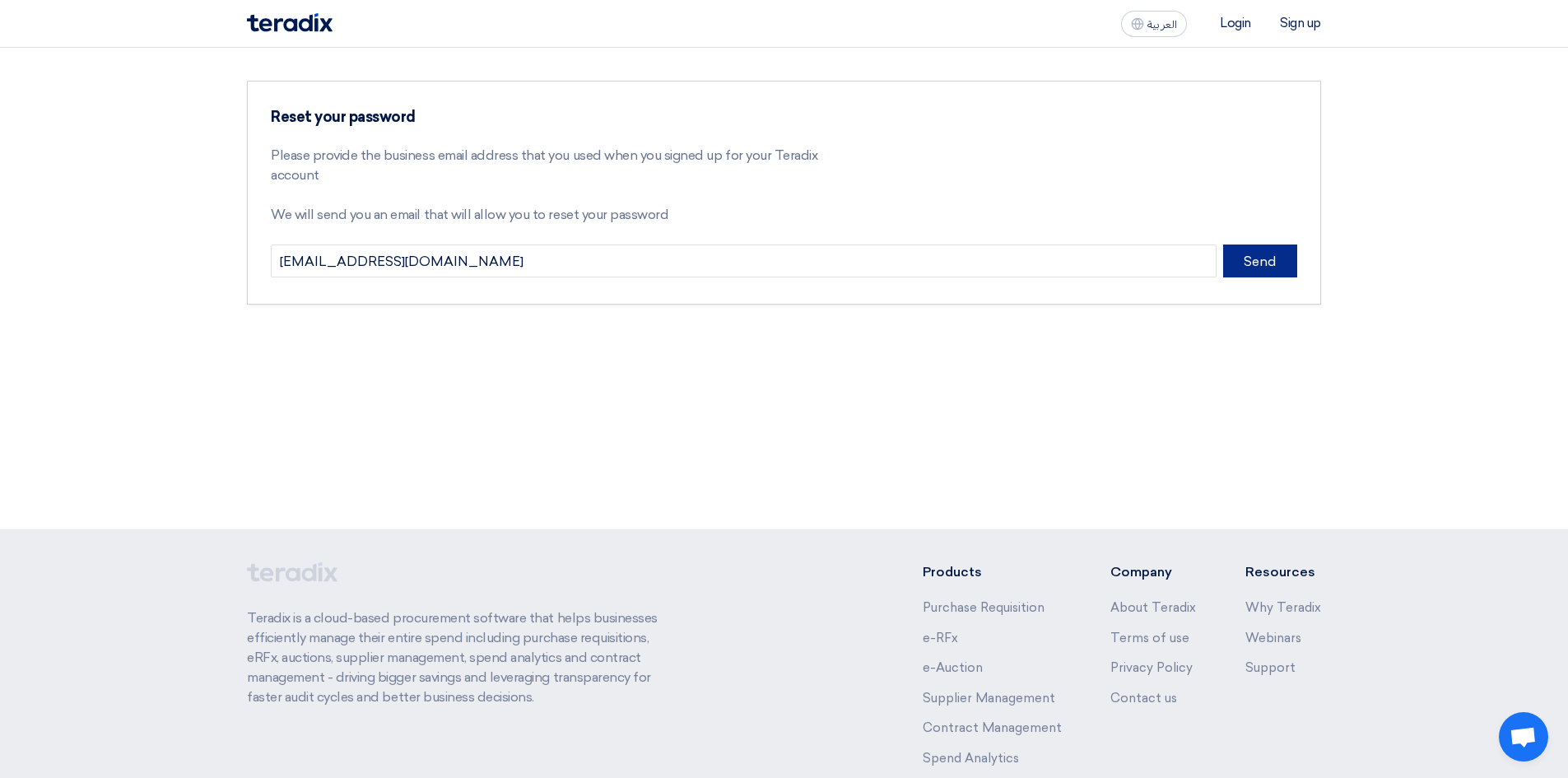
click at [1263, 269] on button "Send" at bounding box center [1260, 261] width 74 height 33
